Goal: Go to known website: Access a specific website the user already knows

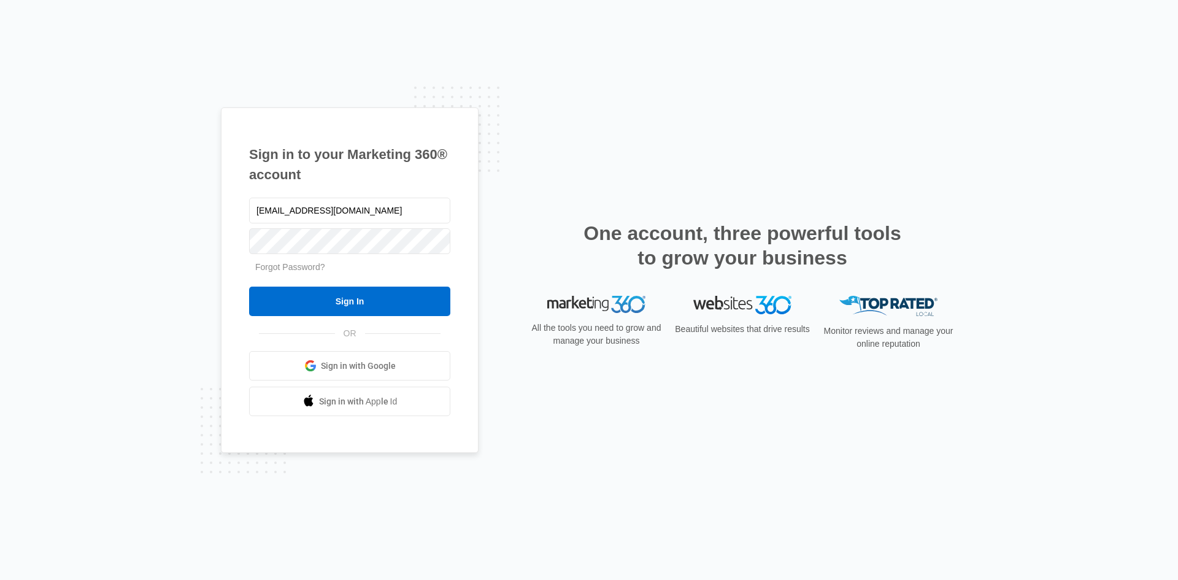
type input "[EMAIL_ADDRESS][DOMAIN_NAME]"
click at [249, 286] on input "Sign In" at bounding box center [349, 300] width 201 height 29
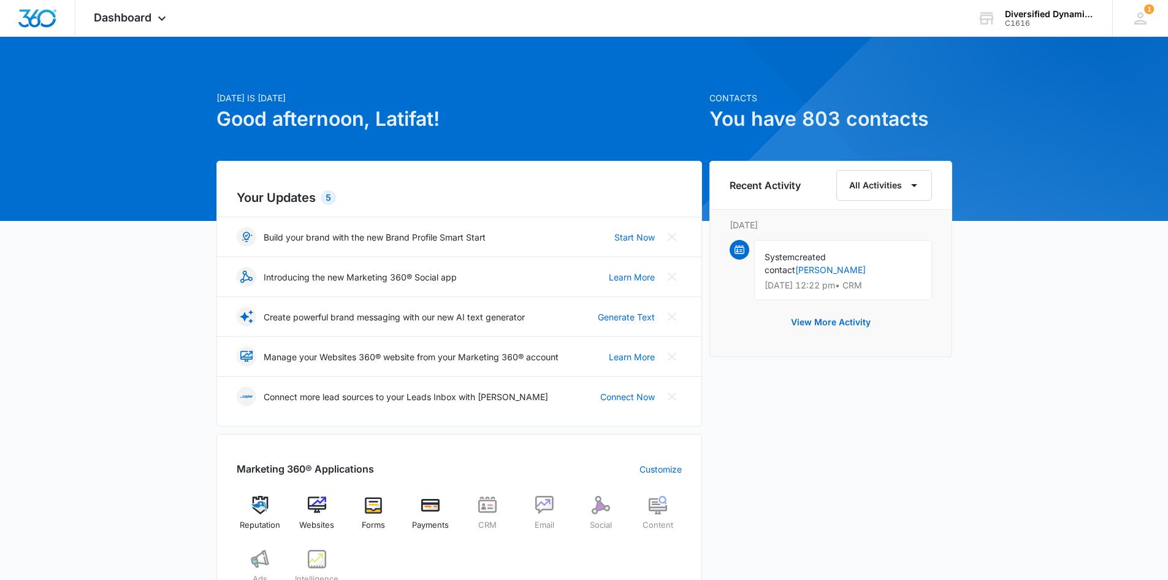
scroll to position [307, 0]
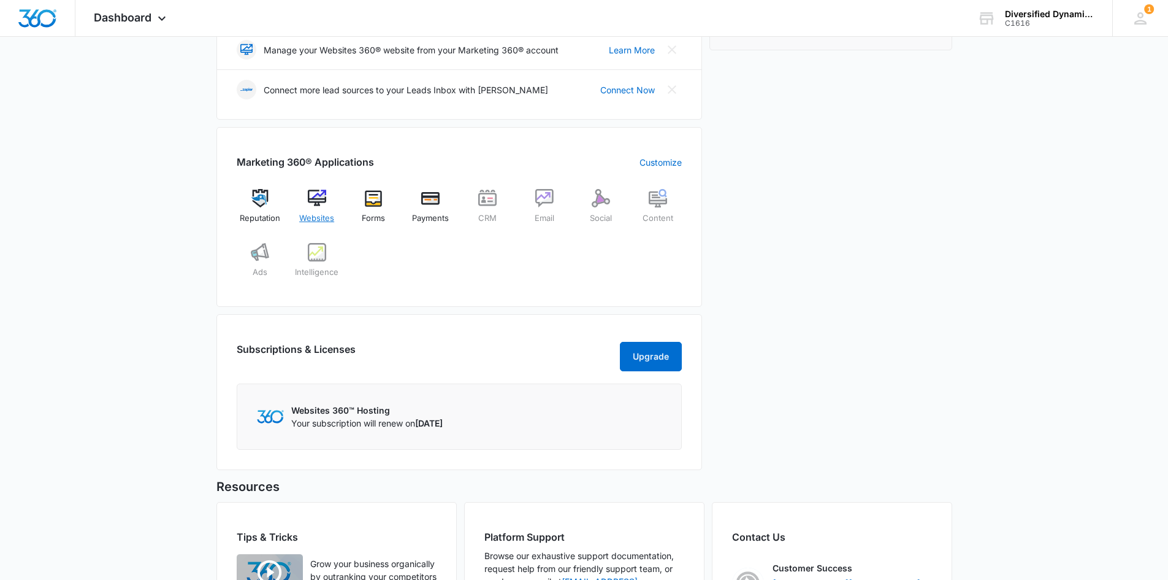
click at [324, 220] on span "Websites" at bounding box center [316, 218] width 35 height 12
